Goal: Task Accomplishment & Management: Complete application form

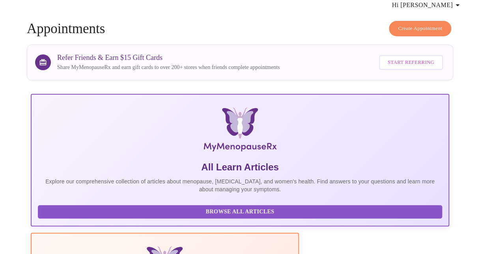
scroll to position [68, 0]
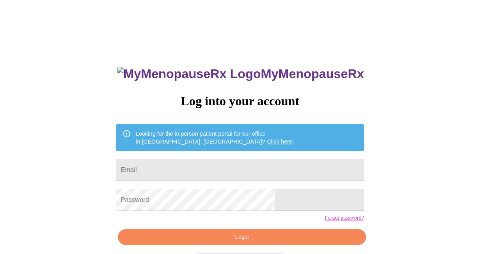
scroll to position [31, 0]
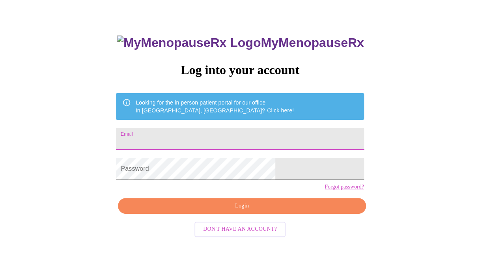
click at [227, 138] on input "Email" at bounding box center [240, 139] width 248 height 22
type input "[EMAIL_ADDRESS][DOMAIN_NAME]"
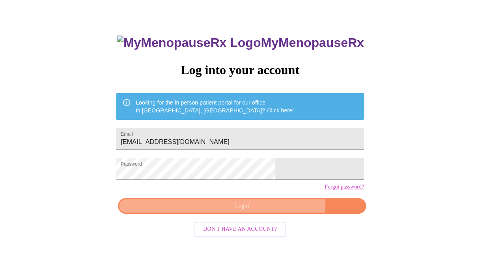
click at [266, 211] on span "Login" at bounding box center [242, 206] width 230 height 10
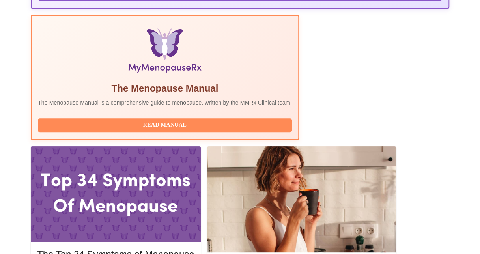
scroll to position [256, 0]
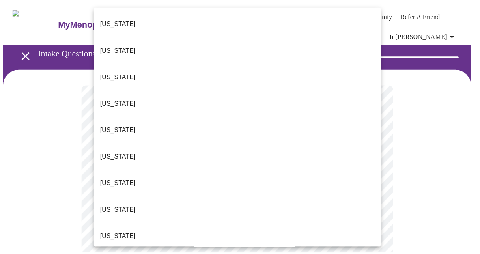
scroll to position [714, 0]
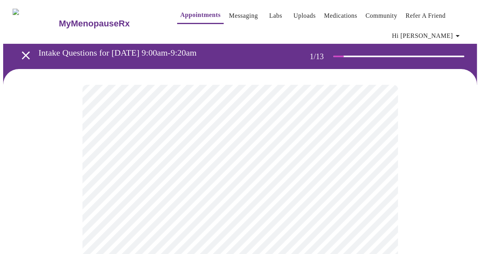
drag, startPoint x: 479, startPoint y: 43, endPoint x: 479, endPoint y: 52, distance: 8.3
click at [477, 52] on div "Intake Questions for [DATE] 9:00am-9:20am 1 / 13" at bounding box center [243, 56] width 468 height 25
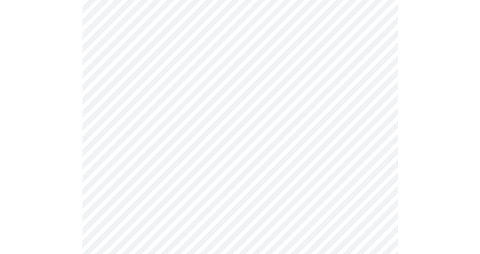
scroll to position [171, 0]
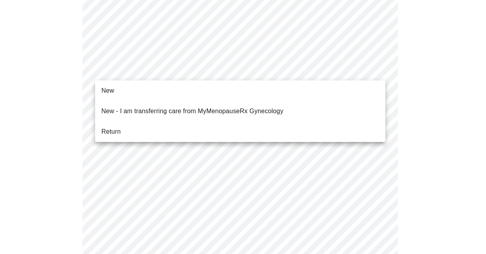
click at [317, 68] on body "MyMenopauseRx Appointments Messaging Labs Uploads Medications Community Refer a…" at bounding box center [243, 225] width 480 height 785
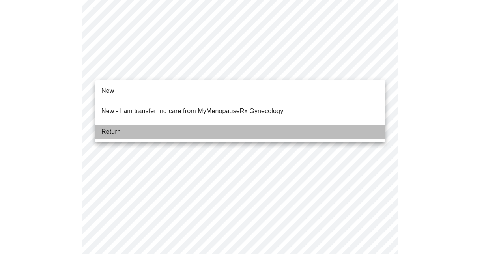
click at [235, 130] on li "Return" at bounding box center [240, 132] width 291 height 14
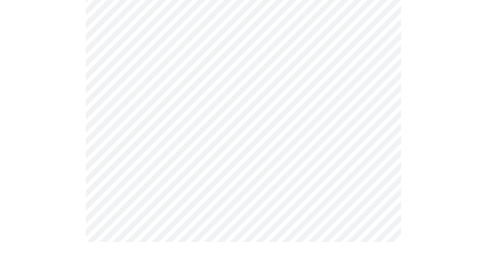
scroll to position [0, 0]
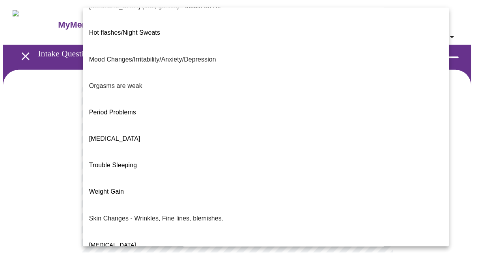
scroll to position [155, 0]
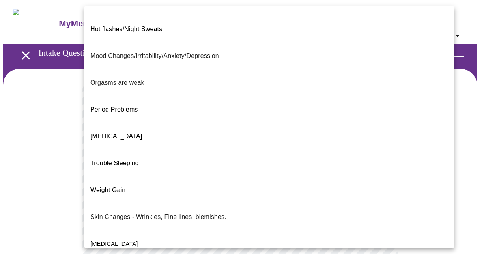
drag, startPoint x: 279, startPoint y: 237, endPoint x: 298, endPoint y: 253, distance: 25.2
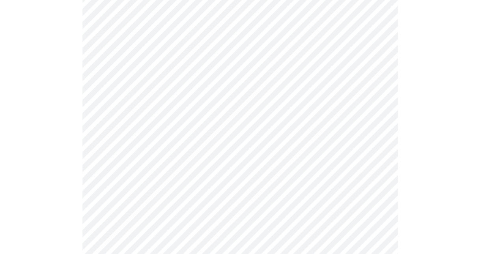
scroll to position [169, 0]
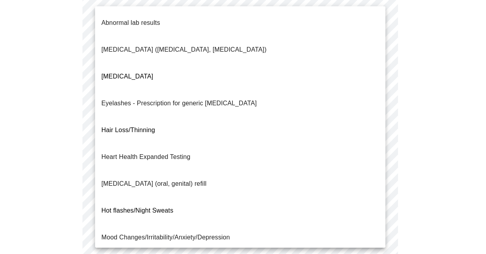
click at [309, 77] on body "MyMenopauseRx Appointments Messaging Labs Uploads Medications Community Refer a…" at bounding box center [243, 111] width 480 height 554
click at [452, 100] on div at bounding box center [243, 127] width 486 height 254
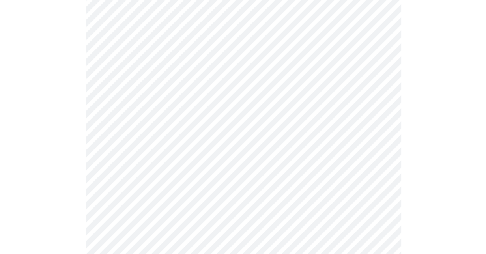
scroll to position [104, 0]
click at [352, 81] on body "MyMenopauseRx Appointments Messaging Labs Uploads Medications Community Refer a…" at bounding box center [243, 176] width 480 height 554
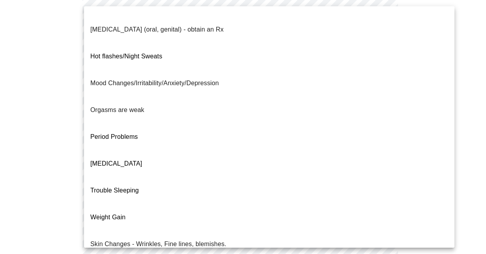
scroll to position [155, 0]
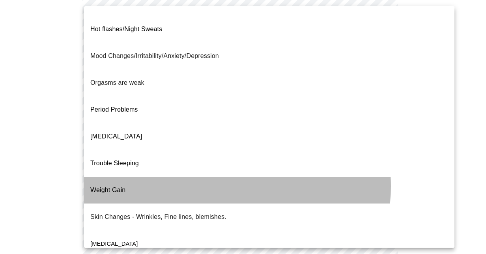
click at [231, 177] on li "Weight Gain" at bounding box center [269, 190] width 371 height 27
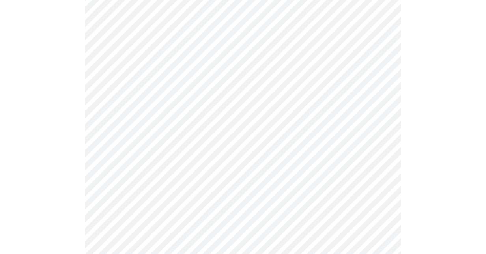
click at [243, 136] on body "MyMenopauseRx Appointments Messaging Labs Uploads Medications Community Refer a…" at bounding box center [243, 176] width 480 height 554
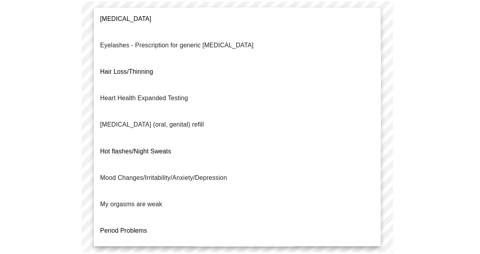
scroll to position [65, 0]
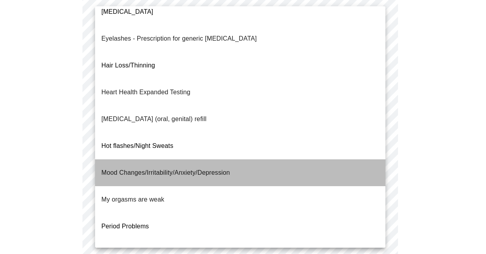
click at [281, 160] on li "Mood Changes/Irritability/Anxiety/Depression" at bounding box center [240, 173] width 291 height 27
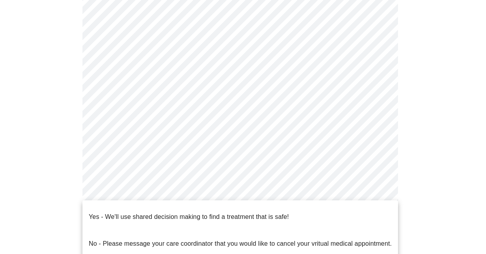
click at [240, 217] on body "MyMenopauseRx Appointments Messaging Labs Uploads Medications Community Refer a…" at bounding box center [243, 173] width 480 height 549
click at [467, 144] on div at bounding box center [243, 127] width 486 height 254
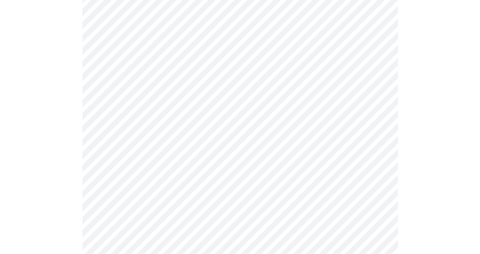
scroll to position [257, 0]
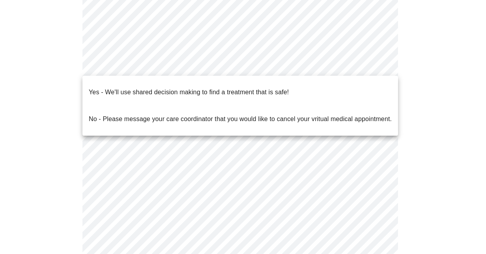
click at [317, 58] on body "MyMenopauseRx Appointments Messaging Labs Uploads Medications Community Refer a…" at bounding box center [243, 21] width 480 height 549
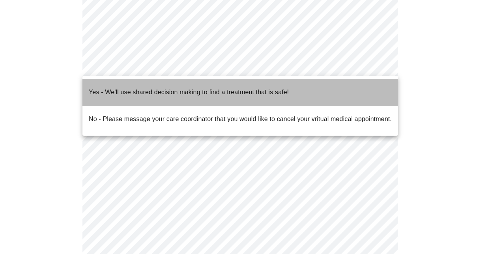
click at [229, 92] on span "Yes - We'll use shared decision making to find a treatment that is safe!" at bounding box center [189, 92] width 200 height 22
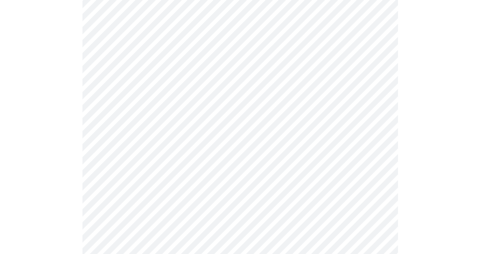
scroll to position [160, 0]
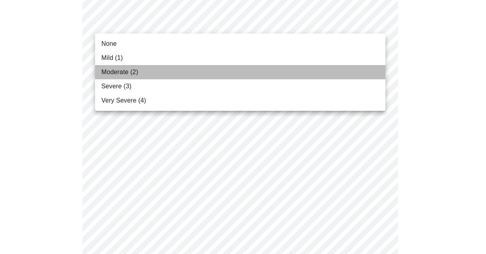
click at [161, 74] on li "Moderate (2)" at bounding box center [240, 72] width 291 height 14
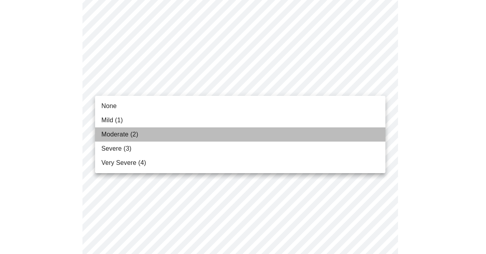
click at [158, 131] on li "Moderate (2)" at bounding box center [240, 135] width 291 height 14
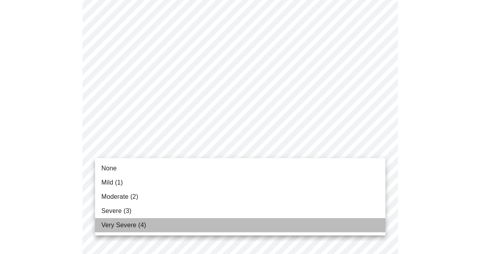
click at [180, 225] on li "Very Severe (4)" at bounding box center [240, 225] width 291 height 14
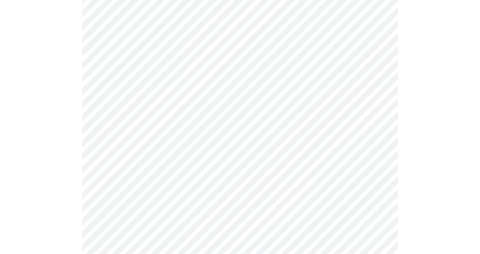
scroll to position [342, 0]
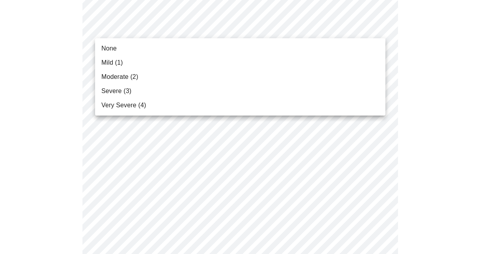
click at [228, 21] on body "MyMenopauseRx Appointments Messaging Labs Uploads Medications Community Refer a…" at bounding box center [243, 175] width 480 height 1028
click at [191, 88] on li "Severe (3)" at bounding box center [240, 91] width 291 height 14
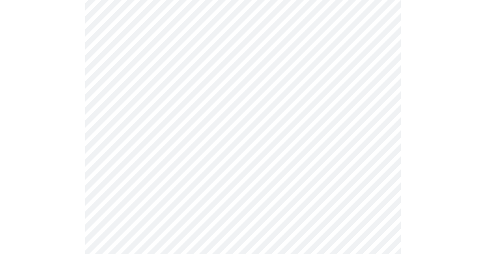
click at [205, 85] on body "MyMenopauseRx Appointments Messaging Labs Uploads Medications Community Refer a…" at bounding box center [243, 169] width 480 height 1017
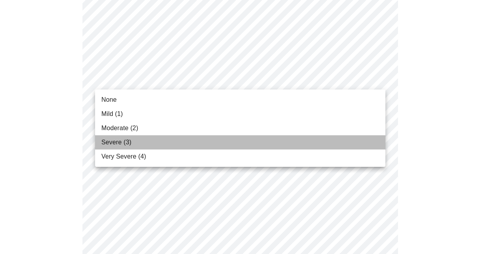
drag, startPoint x: 204, startPoint y: 136, endPoint x: 212, endPoint y: 153, distance: 19.2
click at [204, 136] on li "Severe (3)" at bounding box center [240, 142] width 291 height 14
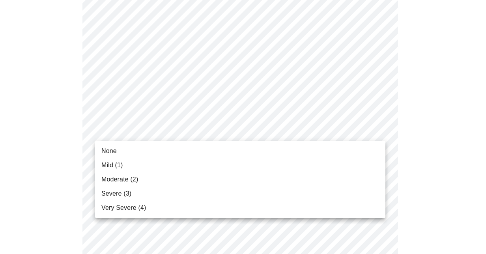
click at [205, 126] on body "MyMenopauseRx Appointments Messaging Labs Uploads Medications Community Refer a…" at bounding box center [243, 164] width 480 height 1006
drag, startPoint x: 216, startPoint y: 190, endPoint x: 225, endPoint y: 184, distance: 10.8
click at [221, 186] on ul "None Mild (1) Moderate (2) Severe (3) Very Severe (4)" at bounding box center [240, 179] width 291 height 77
click at [296, 193] on li "Severe (3)" at bounding box center [240, 194] width 291 height 14
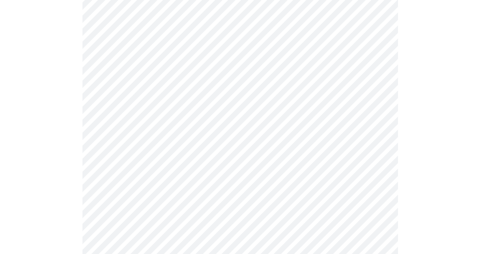
scroll to position [494, 0]
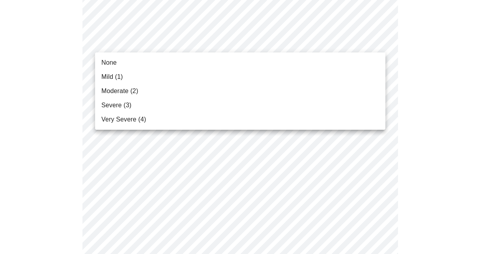
click at [233, 44] on body "MyMenopauseRx Appointments Messaging Labs Uploads Medications Community Refer a…" at bounding box center [243, 7] width 480 height 995
click at [217, 107] on li "Severe (3)" at bounding box center [240, 105] width 291 height 14
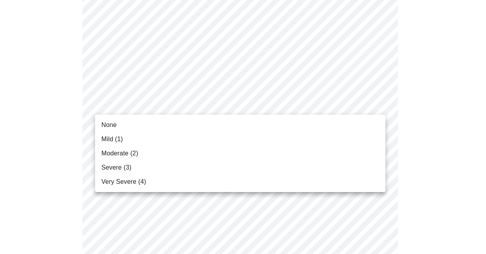
click at [223, 111] on body "MyMenopauseRx Appointments Messaging Labs Uploads Medications Community Refer a…" at bounding box center [243, 2] width 480 height 984
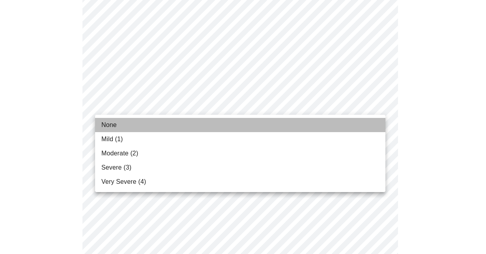
click at [209, 127] on li "None" at bounding box center [240, 125] width 291 height 14
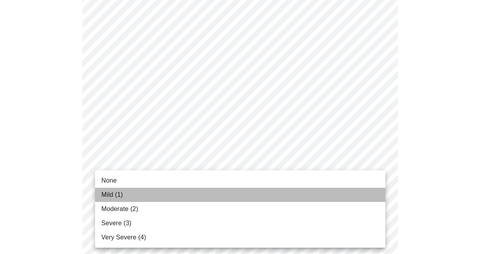
click at [141, 193] on li "Mild (1)" at bounding box center [240, 195] width 291 height 14
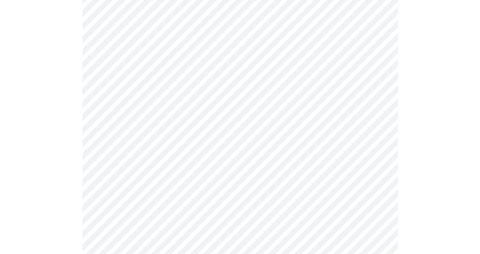
scroll to position [635, 0]
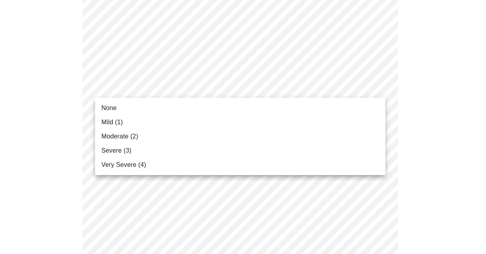
click at [177, 109] on li "None" at bounding box center [240, 108] width 291 height 14
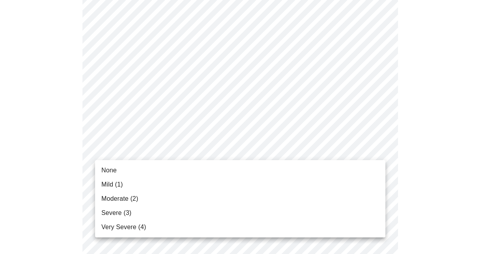
click at [162, 185] on li "Mild (1)" at bounding box center [240, 185] width 291 height 14
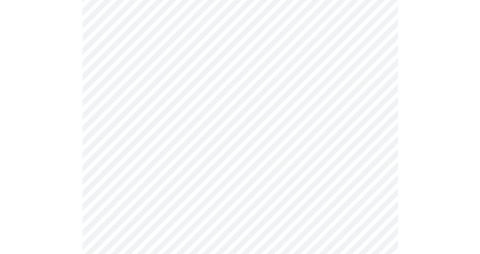
scroll to position [103, 0]
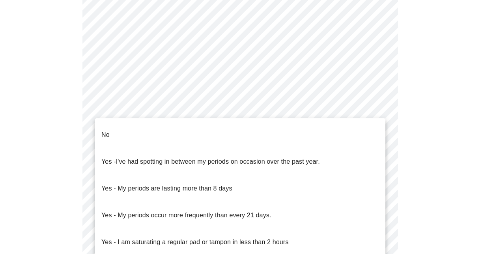
click at [314, 112] on body "MyMenopauseRx Appointments Messaging Labs Uploads Medications Community Refer a…" at bounding box center [243, 23] width 480 height 789
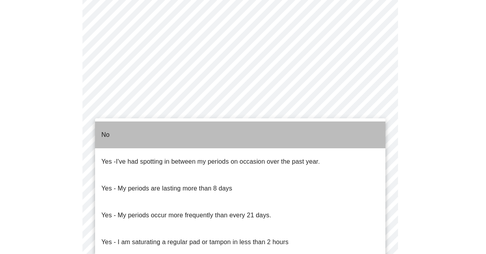
click at [145, 124] on li "No" at bounding box center [240, 135] width 291 height 27
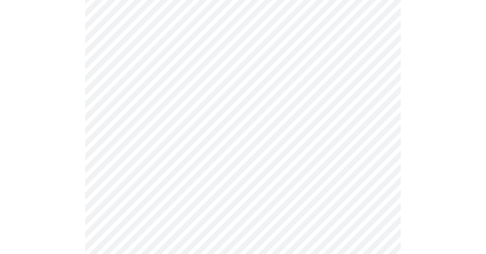
click at [149, 129] on body "MyMenopauseRx Appointments Messaging Labs Uploads Medications Community Refer a…" at bounding box center [243, 21] width 480 height 785
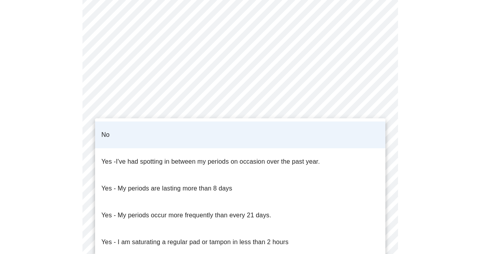
drag, startPoint x: 193, startPoint y: 148, endPoint x: 190, endPoint y: 122, distance: 25.9
click at [190, 122] on ul "No Yes - I've had spotting in between my periods on occasion over the past year…" at bounding box center [240, 201] width 291 height 167
click at [190, 122] on li "No" at bounding box center [240, 135] width 291 height 27
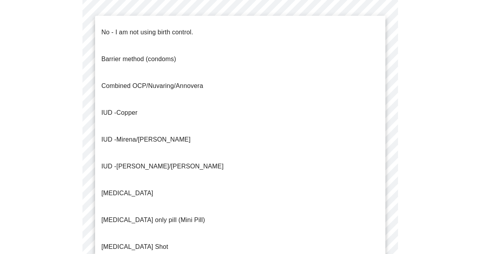
click at [278, 180] on body "MyMenopauseRx Appointments Messaging Labs Uploads Medications Community Refer a…" at bounding box center [243, 21] width 480 height 785
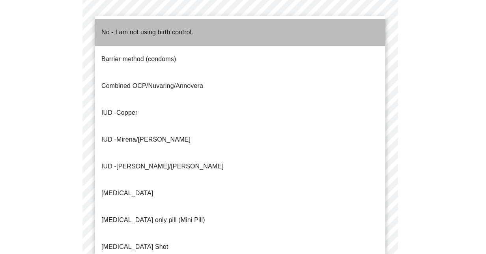
drag, startPoint x: 176, startPoint y: 23, endPoint x: 215, endPoint y: 32, distance: 39.5
click at [178, 28] on p "No - I am not using birth control." at bounding box center [147, 32] width 92 height 9
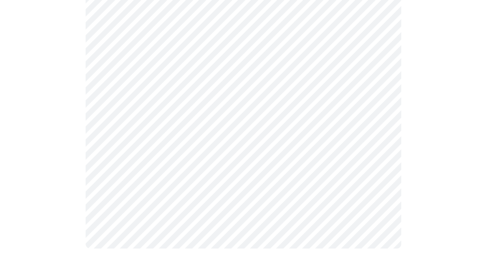
scroll to position [524, 0]
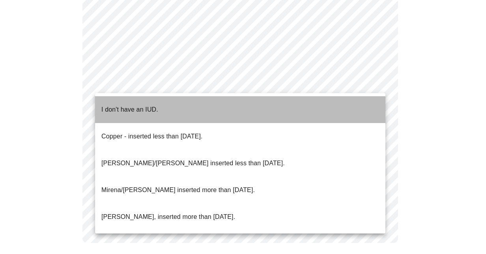
drag, startPoint x: 156, startPoint y: 110, endPoint x: 171, endPoint y: 114, distance: 15.0
click at [158, 108] on li "I don't have an IUD." at bounding box center [240, 109] width 291 height 27
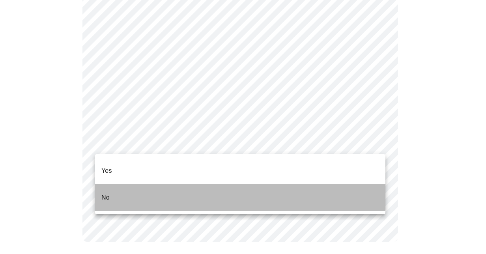
click at [200, 184] on li "No" at bounding box center [240, 197] width 291 height 27
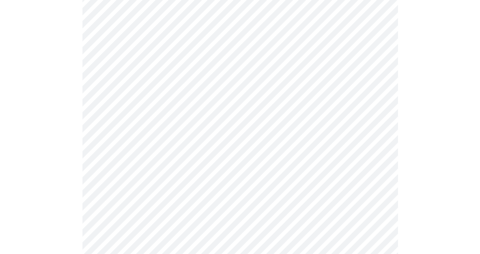
scroll to position [158, 0]
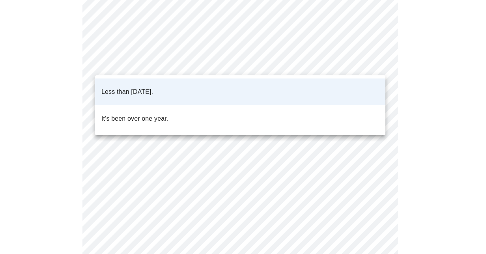
click at [265, 68] on body "MyMenopauseRx Appointments Messaging Labs Uploads Medications Community Refer a…" at bounding box center [243, 140] width 480 height 590
drag, startPoint x: 481, startPoint y: 49, endPoint x: 478, endPoint y: 58, distance: 9.1
click at [480, 49] on div at bounding box center [243, 127] width 486 height 254
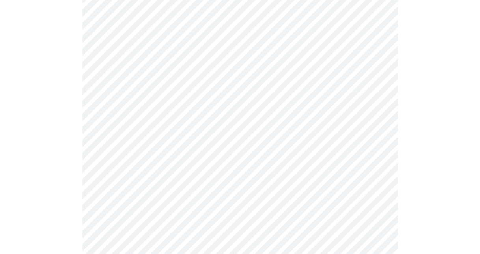
scroll to position [2105, 0]
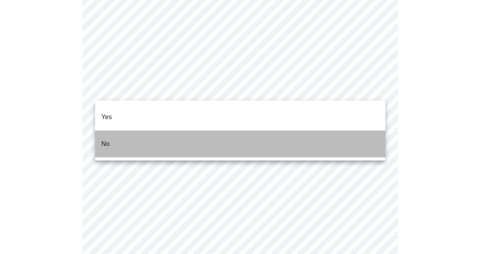
click at [282, 131] on li "No" at bounding box center [240, 144] width 291 height 27
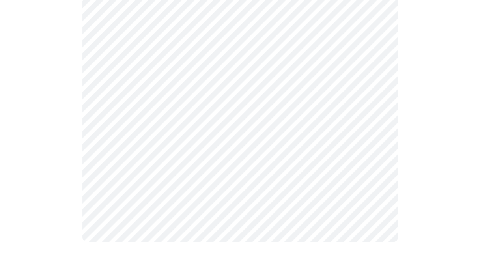
scroll to position [0, 0]
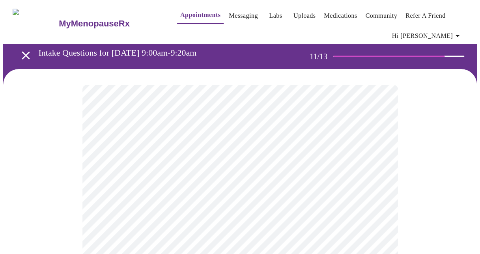
click at [424, 190] on div at bounding box center [240, 180] width 474 height 222
drag, startPoint x: 480, startPoint y: 79, endPoint x: 487, endPoint y: 132, distance: 53.4
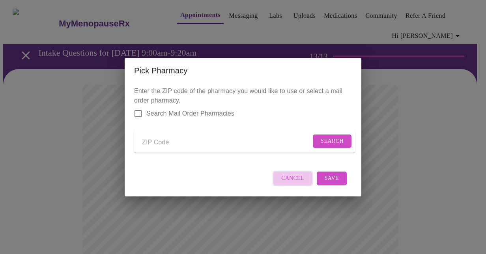
click at [293, 181] on span "Cancel" at bounding box center [292, 179] width 23 height 10
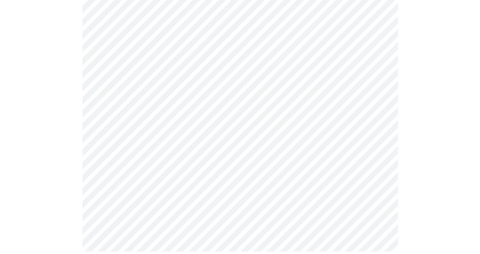
scroll to position [454, 0]
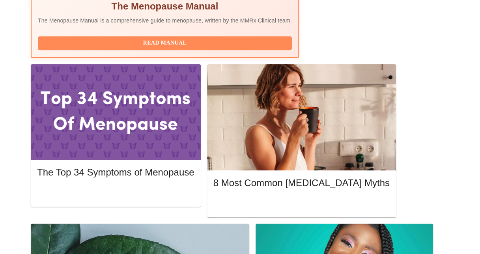
scroll to position [334, 0]
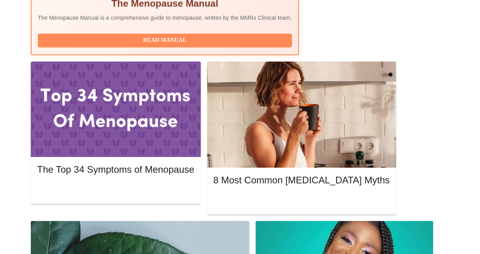
drag, startPoint x: 479, startPoint y: 205, endPoint x: 479, endPoint y: 188, distance: 16.6
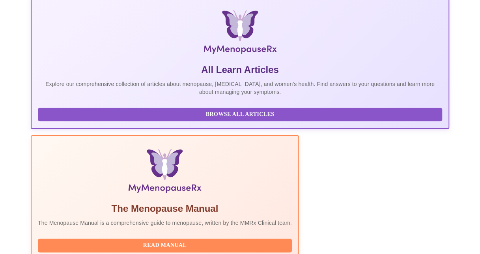
scroll to position [114, 0]
